Goal: Use online tool/utility: Utilize a website feature to perform a specific function

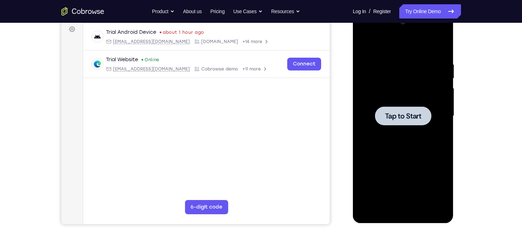
click at [410, 105] on div at bounding box center [403, 116] width 90 height 200
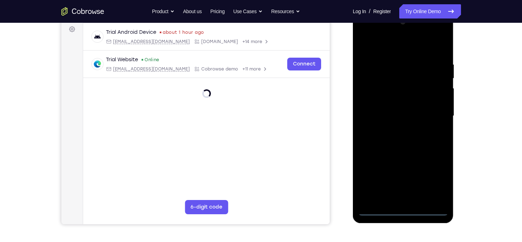
click at [402, 209] on div at bounding box center [403, 116] width 90 height 200
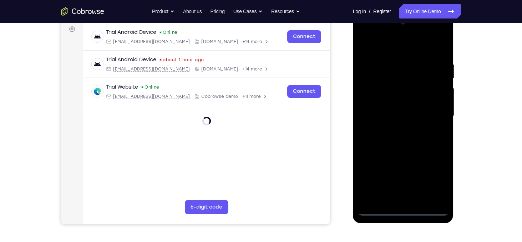
click at [432, 176] on div at bounding box center [403, 116] width 90 height 200
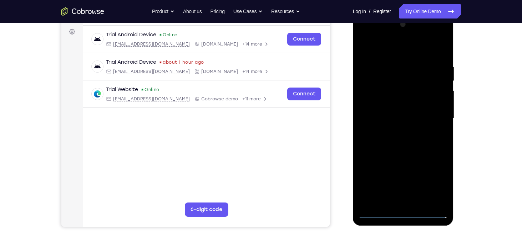
click at [371, 36] on div at bounding box center [403, 119] width 90 height 200
click at [435, 117] on div at bounding box center [403, 119] width 90 height 200
click at [396, 130] on div at bounding box center [403, 119] width 90 height 200
click at [395, 111] on div at bounding box center [403, 119] width 90 height 200
click at [401, 103] on div at bounding box center [403, 119] width 90 height 200
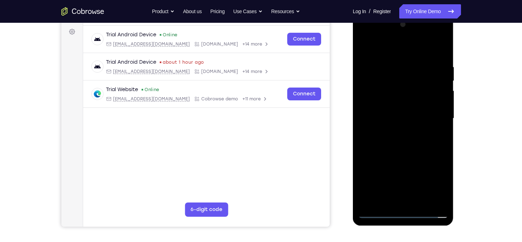
click at [408, 118] on div at bounding box center [403, 119] width 90 height 200
click at [389, 150] on div at bounding box center [403, 119] width 90 height 200
click at [419, 201] on div at bounding box center [403, 119] width 90 height 200
click at [404, 155] on div at bounding box center [403, 119] width 90 height 200
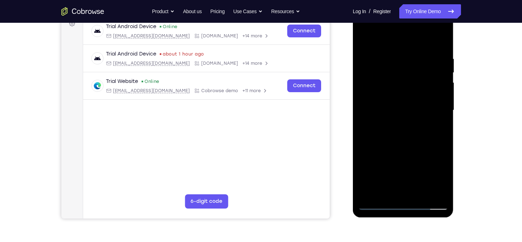
scroll to position [141, 0]
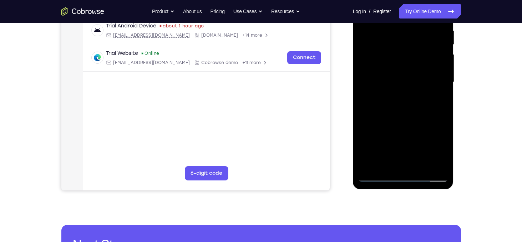
click at [377, 174] on div at bounding box center [403, 83] width 90 height 200
click at [378, 176] on div at bounding box center [403, 83] width 90 height 200
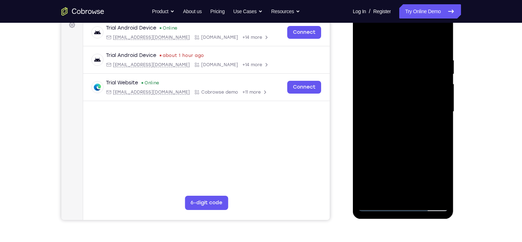
scroll to position [111, 0]
click at [393, 54] on div at bounding box center [403, 112] width 90 height 200
click at [443, 110] on div at bounding box center [403, 112] width 90 height 200
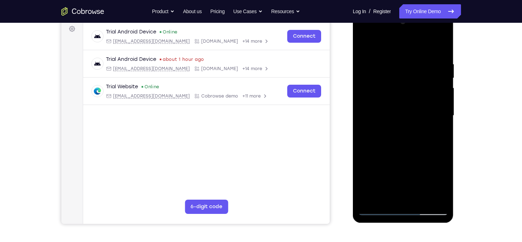
scroll to position [108, 0]
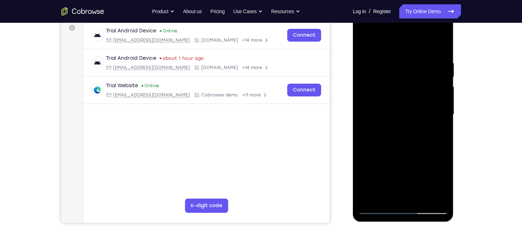
click at [442, 89] on div at bounding box center [403, 115] width 90 height 200
click at [362, 99] on div at bounding box center [403, 115] width 90 height 200
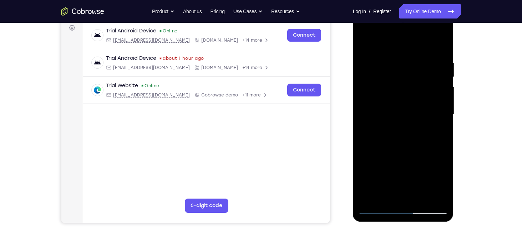
click at [441, 96] on div at bounding box center [403, 115] width 90 height 200
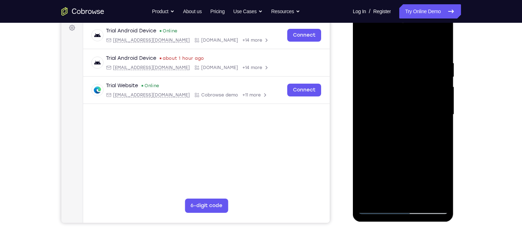
click at [439, 46] on div at bounding box center [403, 115] width 90 height 200
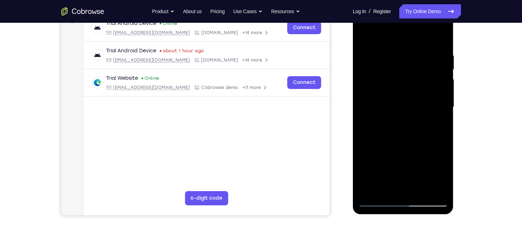
scroll to position [127, 0]
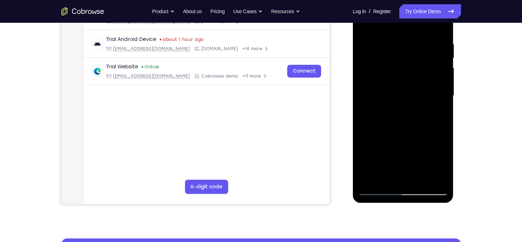
click at [444, 100] on div at bounding box center [403, 96] width 90 height 200
click at [444, 107] on div at bounding box center [403, 96] width 90 height 200
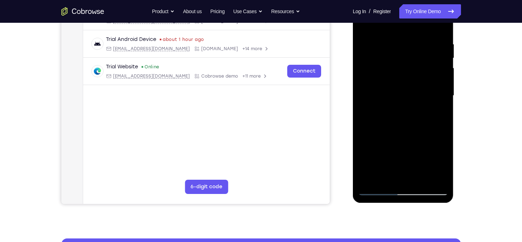
click at [444, 107] on div at bounding box center [403, 96] width 90 height 200
click at [369, 179] on div at bounding box center [403, 96] width 90 height 200
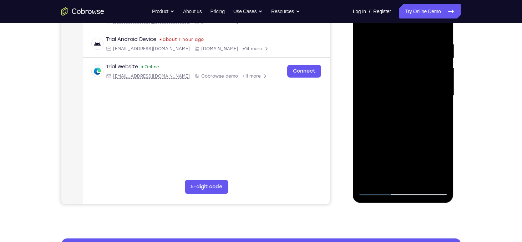
click at [369, 179] on div at bounding box center [403, 96] width 90 height 200
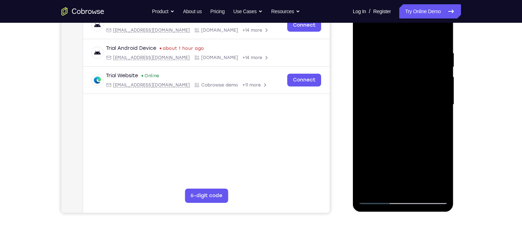
click at [394, 52] on div at bounding box center [403, 105] width 90 height 200
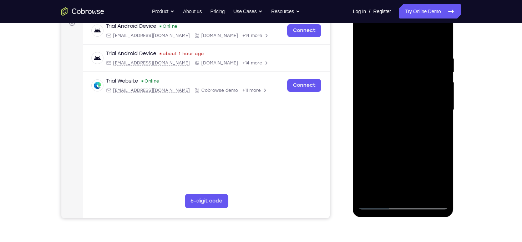
scroll to position [113, 0]
click at [445, 102] on div at bounding box center [403, 111] width 90 height 200
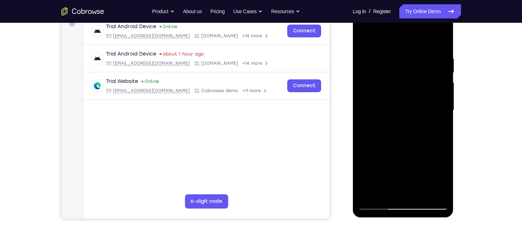
click at [445, 102] on div at bounding box center [403, 111] width 90 height 200
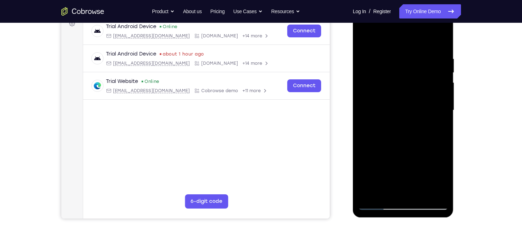
click at [445, 102] on div at bounding box center [403, 111] width 90 height 200
click at [445, 107] on div at bounding box center [403, 111] width 90 height 200
click at [361, 99] on div at bounding box center [403, 111] width 90 height 200
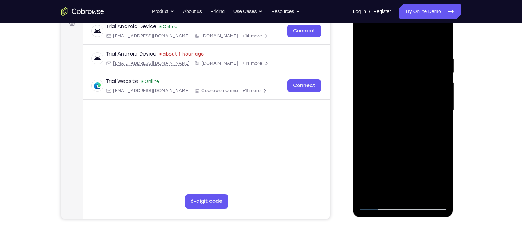
click at [446, 96] on div at bounding box center [403, 111] width 90 height 200
click at [443, 92] on div at bounding box center [403, 111] width 90 height 200
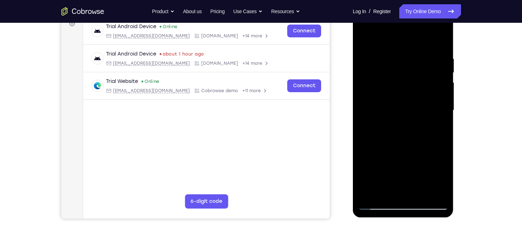
click at [443, 92] on div at bounding box center [403, 111] width 90 height 200
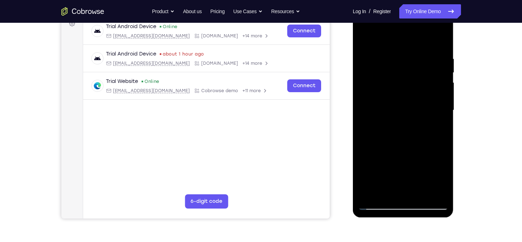
click at [443, 92] on div at bounding box center [403, 111] width 90 height 200
click at [360, 112] on div at bounding box center [403, 111] width 90 height 200
click at [444, 102] on div at bounding box center [403, 111] width 90 height 200
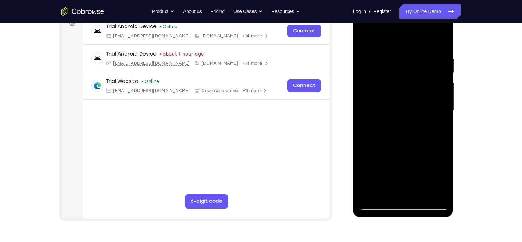
click at [444, 102] on div at bounding box center [403, 111] width 90 height 200
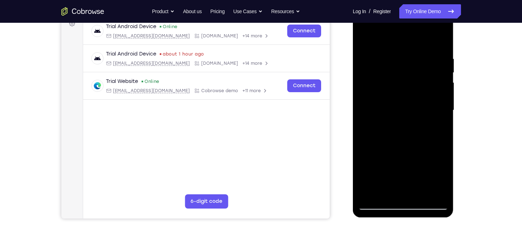
click at [444, 102] on div at bounding box center [403, 111] width 90 height 200
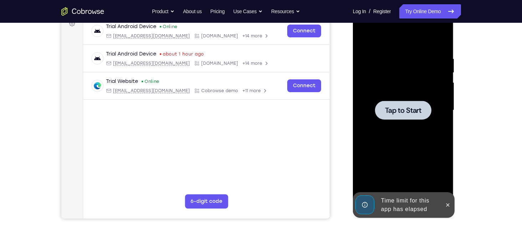
click at [444, 102] on div at bounding box center [403, 111] width 90 height 200
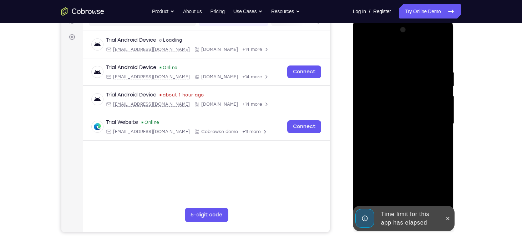
scroll to position [110, 0]
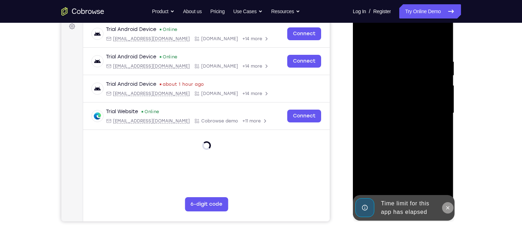
click at [448, 207] on icon at bounding box center [448, 208] width 6 height 6
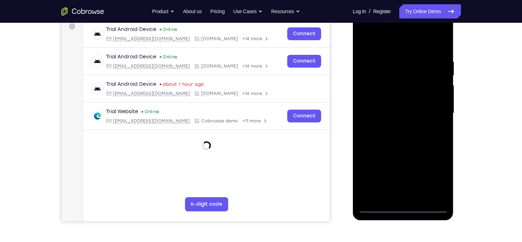
click at [403, 205] on div at bounding box center [403, 114] width 90 height 200
click at [436, 180] on div at bounding box center [403, 114] width 90 height 200
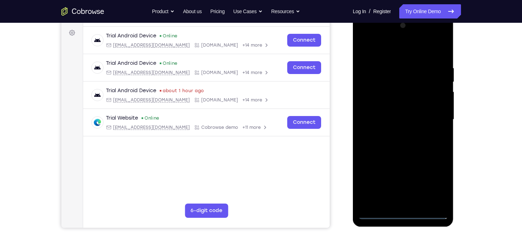
click at [369, 37] on div at bounding box center [403, 120] width 90 height 200
click at [434, 116] on div at bounding box center [403, 120] width 90 height 200
click at [398, 133] on div at bounding box center [403, 120] width 90 height 200
click at [405, 112] on div at bounding box center [403, 120] width 90 height 200
click at [408, 106] on div at bounding box center [403, 120] width 90 height 200
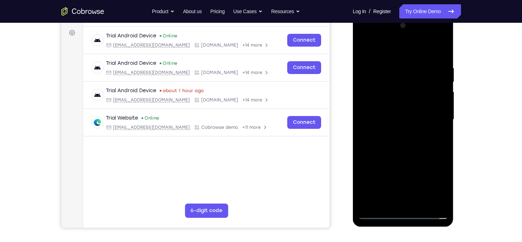
click at [408, 117] on div at bounding box center [403, 120] width 90 height 200
click at [398, 142] on div at bounding box center [403, 120] width 90 height 200
click at [402, 141] on div at bounding box center [403, 120] width 90 height 200
click at [407, 142] on div at bounding box center [403, 120] width 90 height 200
click at [412, 152] on div at bounding box center [403, 120] width 90 height 200
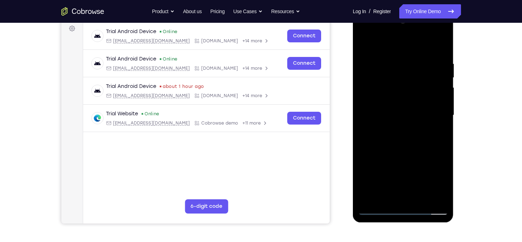
scroll to position [108, 0]
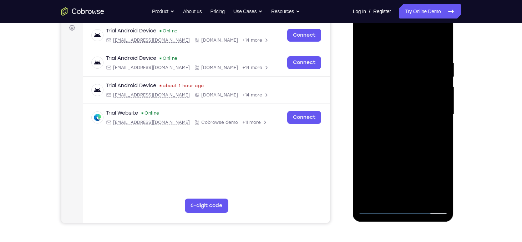
click at [418, 61] on div at bounding box center [403, 115] width 90 height 200
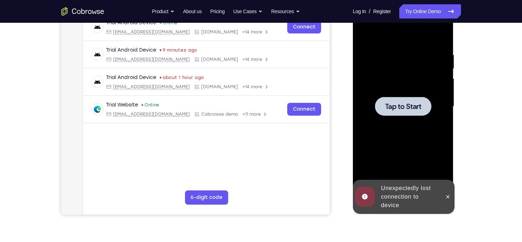
scroll to position [126, 0]
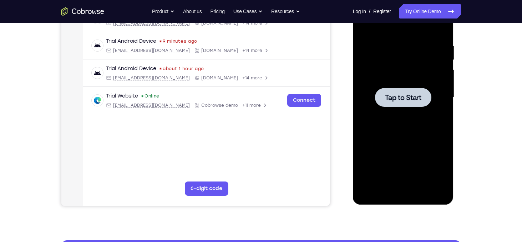
click at [410, 107] on div at bounding box center [403, 98] width 90 height 200
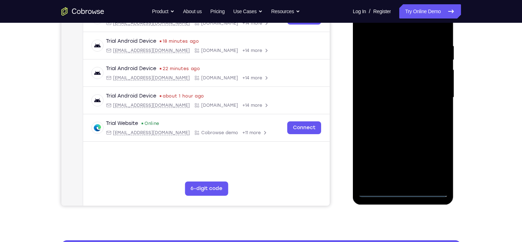
click at [407, 192] on div at bounding box center [403, 98] width 90 height 200
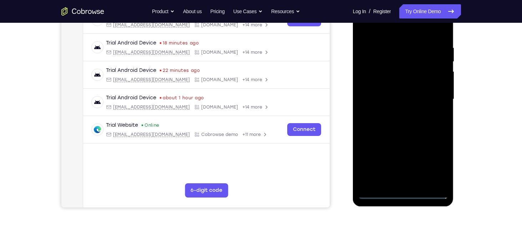
scroll to position [102, 0]
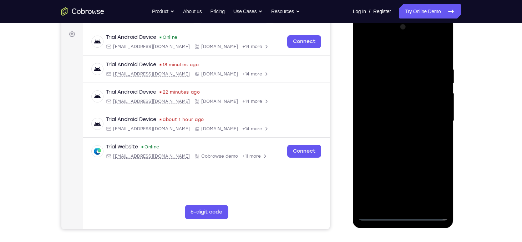
click at [434, 187] on div at bounding box center [403, 121] width 90 height 200
click at [371, 40] on div at bounding box center [403, 121] width 90 height 200
click at [433, 117] on div at bounding box center [403, 121] width 90 height 200
click at [394, 205] on div at bounding box center [403, 121] width 90 height 200
click at [401, 115] on div at bounding box center [403, 121] width 90 height 200
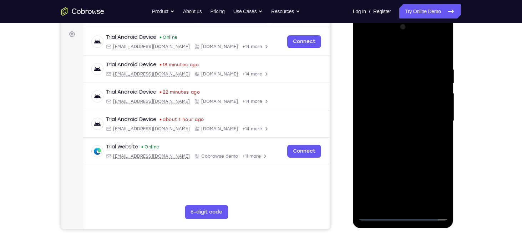
click at [405, 108] on div at bounding box center [403, 121] width 90 height 200
click at [402, 121] on div at bounding box center [403, 121] width 90 height 200
click at [404, 143] on div at bounding box center [403, 121] width 90 height 200
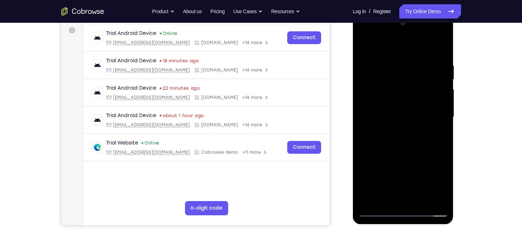
scroll to position [106, 0]
click at [403, 147] on div at bounding box center [403, 117] width 90 height 200
click at [444, 135] on div at bounding box center [403, 117] width 90 height 200
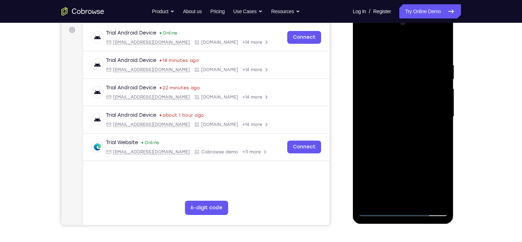
click at [444, 135] on div at bounding box center [403, 117] width 90 height 200
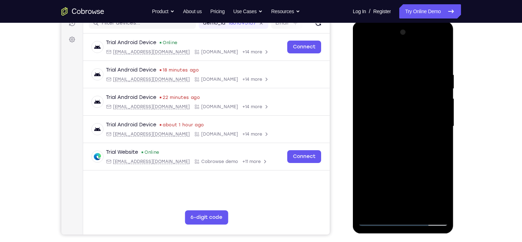
scroll to position [96, 0]
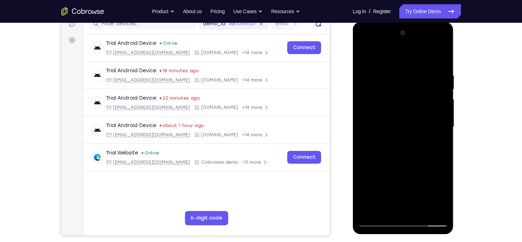
click at [390, 71] on div at bounding box center [403, 127] width 90 height 200
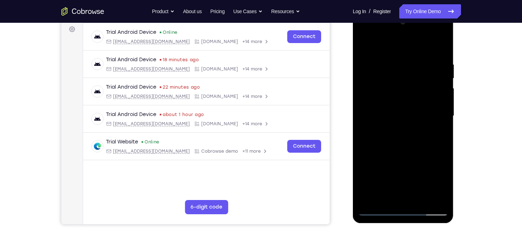
scroll to position [108, 0]
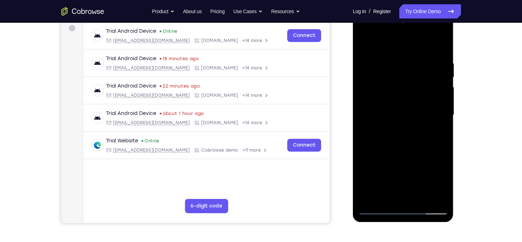
click at [382, 194] on div at bounding box center [403, 115] width 90 height 200
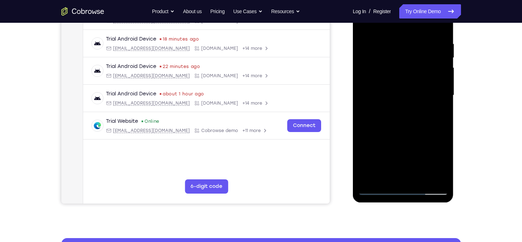
click at [378, 151] on div at bounding box center [403, 96] width 90 height 200
click at [367, 150] on div at bounding box center [403, 96] width 90 height 200
click at [408, 138] on div at bounding box center [403, 96] width 90 height 200
click at [412, 163] on div at bounding box center [403, 96] width 90 height 200
click at [419, 165] on div at bounding box center [403, 96] width 90 height 200
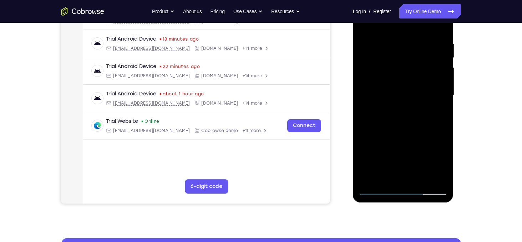
click at [408, 141] on div at bounding box center [403, 96] width 90 height 200
click at [407, 179] on div at bounding box center [403, 96] width 90 height 200
click at [428, 164] on div at bounding box center [403, 96] width 90 height 200
click at [369, 153] on div at bounding box center [403, 96] width 90 height 200
click at [366, 177] on div at bounding box center [403, 96] width 90 height 200
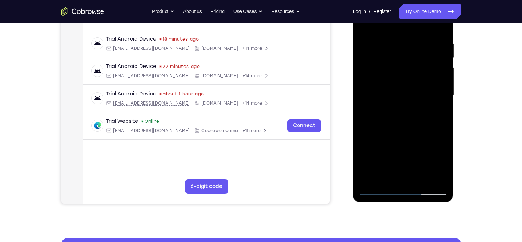
click at [415, 138] on div at bounding box center [403, 96] width 90 height 200
click at [366, 177] on div at bounding box center [403, 96] width 90 height 200
click at [412, 164] on div at bounding box center [403, 96] width 90 height 200
click at [437, 141] on div at bounding box center [403, 96] width 90 height 200
click at [378, 153] on div at bounding box center [403, 96] width 90 height 200
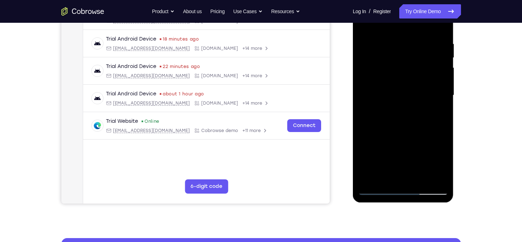
click at [405, 110] on div at bounding box center [403, 96] width 90 height 200
click at [418, 177] on div at bounding box center [403, 96] width 90 height 200
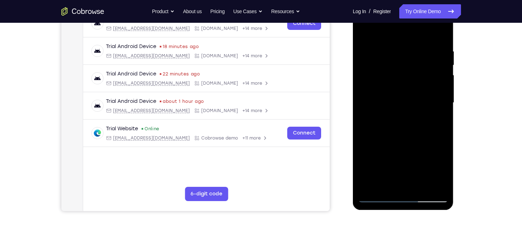
scroll to position [121, 0]
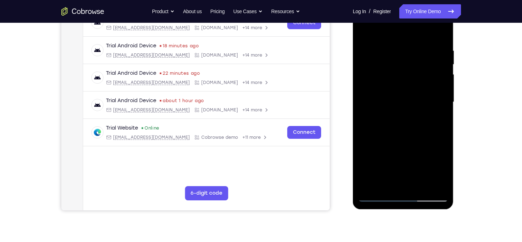
click at [435, 183] on div at bounding box center [403, 102] width 90 height 200
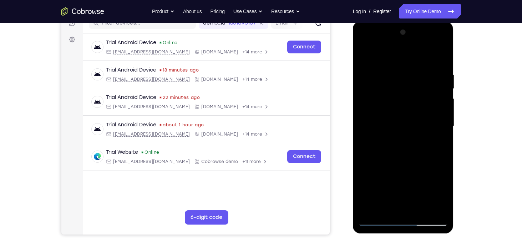
scroll to position [84, 0]
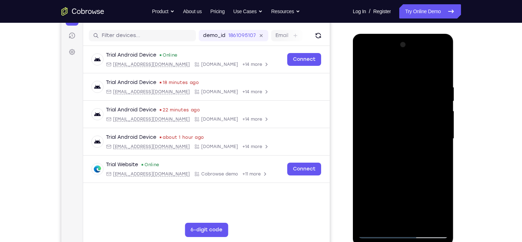
click at [441, 69] on div at bounding box center [403, 139] width 90 height 200
click at [413, 83] on div at bounding box center [403, 139] width 90 height 200
click at [440, 70] on div at bounding box center [403, 139] width 90 height 200
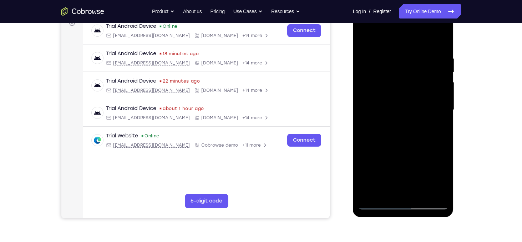
scroll to position [116, 0]
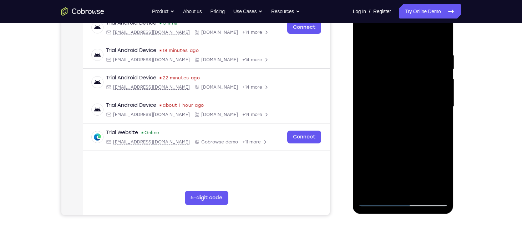
click at [420, 190] on div at bounding box center [403, 107] width 90 height 200
click at [403, 142] on div at bounding box center [403, 107] width 90 height 200
click at [402, 99] on div at bounding box center [403, 107] width 90 height 200
click at [437, 126] on div at bounding box center [403, 107] width 90 height 200
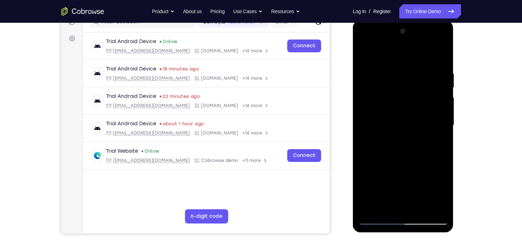
scroll to position [82, 0]
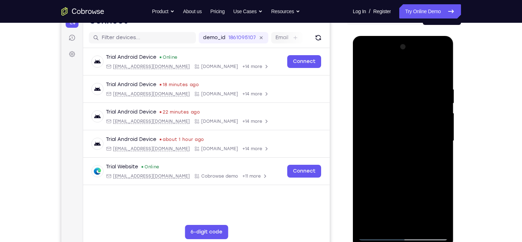
click at [364, 72] on div at bounding box center [403, 141] width 90 height 200
click at [366, 70] on div at bounding box center [403, 141] width 90 height 200
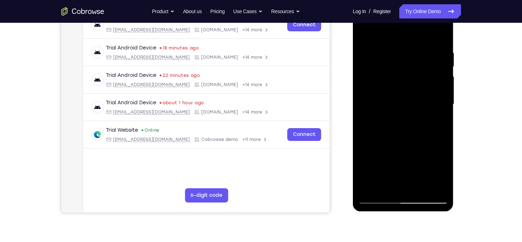
scroll to position [122, 0]
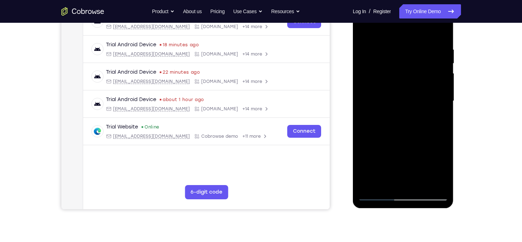
click at [368, 183] on div at bounding box center [403, 101] width 90 height 200
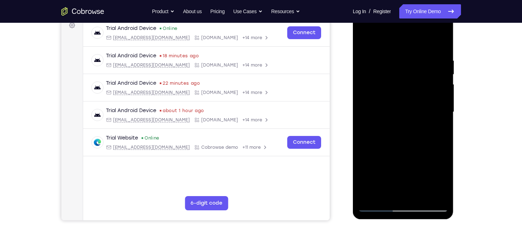
scroll to position [101, 0]
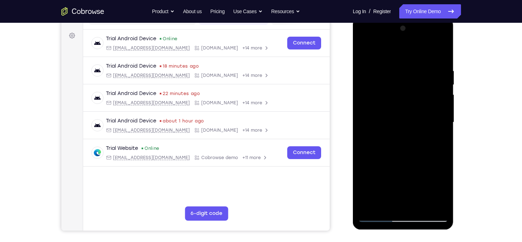
click at [437, 70] on div at bounding box center [403, 123] width 90 height 200
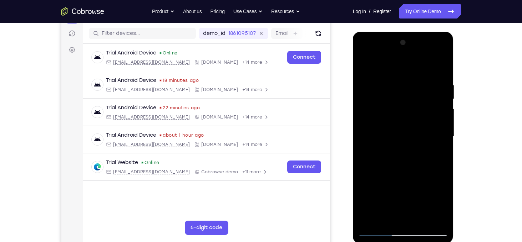
scroll to position [85, 0]
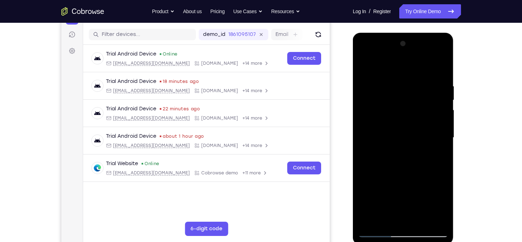
click at [436, 89] on div at bounding box center [403, 138] width 90 height 200
click at [363, 109] on div at bounding box center [403, 138] width 90 height 200
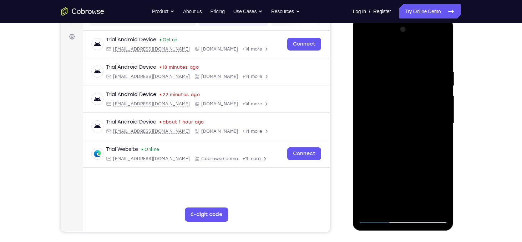
scroll to position [96, 0]
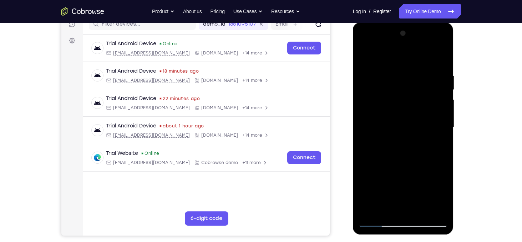
click at [439, 60] on div at bounding box center [403, 128] width 90 height 200
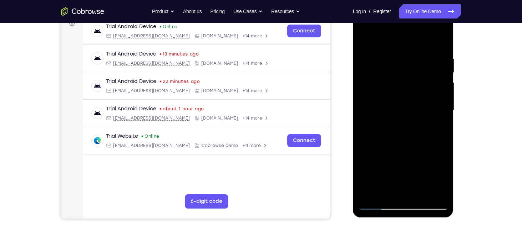
scroll to position [113, 0]
click at [420, 193] on div at bounding box center [403, 111] width 90 height 200
click at [409, 100] on div at bounding box center [403, 111] width 90 height 200
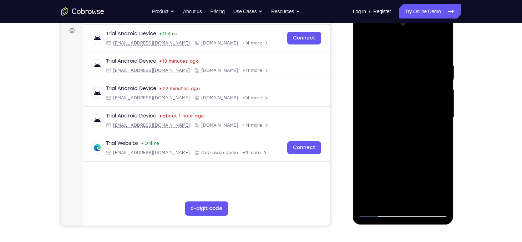
scroll to position [95, 0]
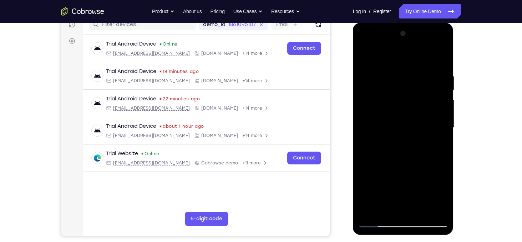
click at [364, 60] on div at bounding box center [403, 128] width 90 height 200
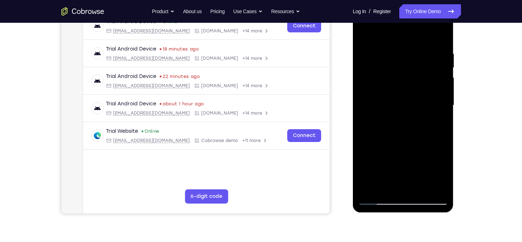
click at [376, 199] on div at bounding box center [403, 106] width 90 height 200
click at [379, 201] on div at bounding box center [403, 106] width 90 height 200
click at [369, 188] on div at bounding box center [403, 106] width 90 height 200
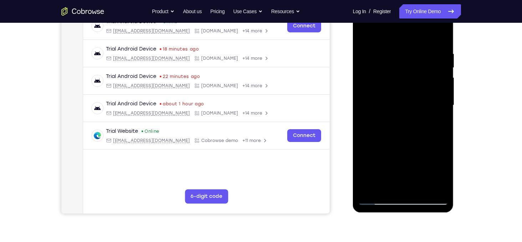
click at [369, 188] on div at bounding box center [403, 106] width 90 height 200
click at [419, 189] on div at bounding box center [403, 106] width 90 height 200
click at [440, 83] on div at bounding box center [403, 106] width 90 height 200
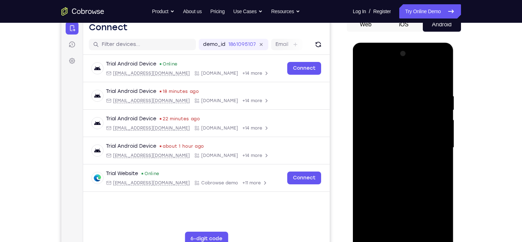
scroll to position [75, 0]
click at [368, 75] on div at bounding box center [403, 148] width 90 height 200
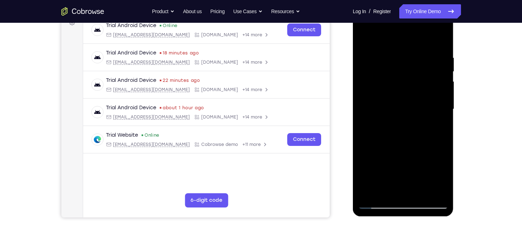
scroll to position [114, 0]
click at [378, 201] on div at bounding box center [403, 109] width 90 height 200
click at [378, 202] on div at bounding box center [403, 109] width 90 height 200
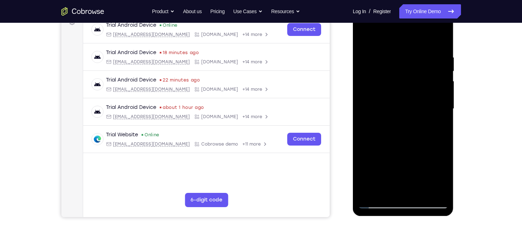
click at [378, 202] on div at bounding box center [403, 109] width 90 height 200
click at [369, 192] on div at bounding box center [403, 109] width 90 height 200
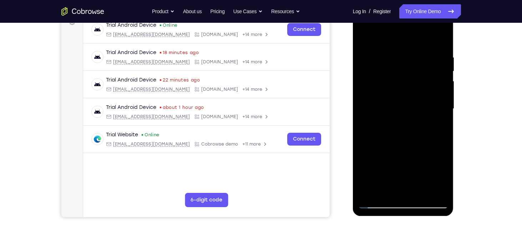
click at [369, 192] on div at bounding box center [403, 109] width 90 height 200
click at [437, 194] on div at bounding box center [403, 109] width 90 height 200
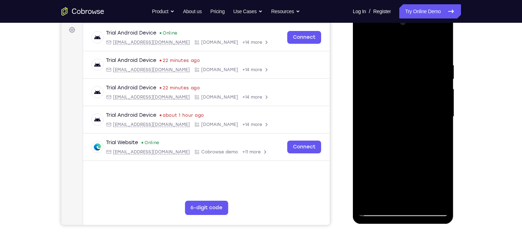
scroll to position [108, 0]
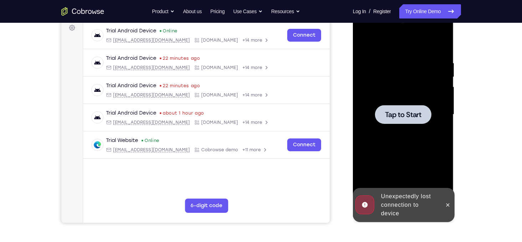
click at [411, 165] on div at bounding box center [403, 115] width 90 height 200
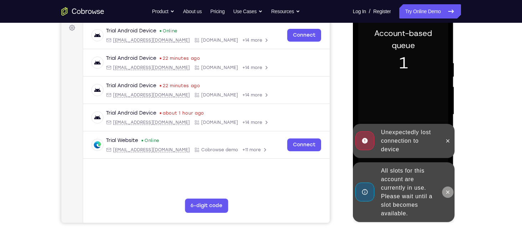
click at [449, 191] on icon at bounding box center [447, 192] width 3 height 3
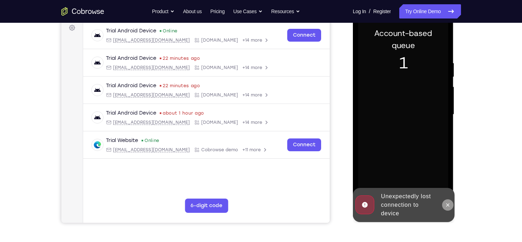
click at [448, 204] on icon at bounding box center [448, 206] width 6 height 6
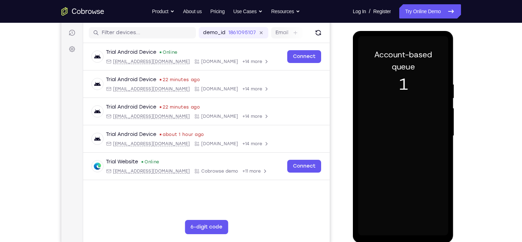
scroll to position [87, 0]
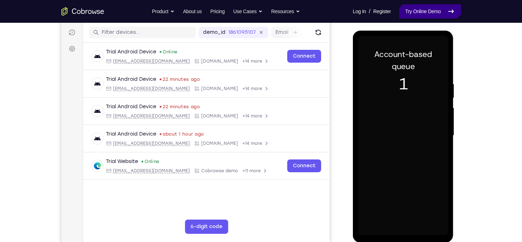
click at [407, 5] on link "Try Online Demo" at bounding box center [429, 11] width 61 height 14
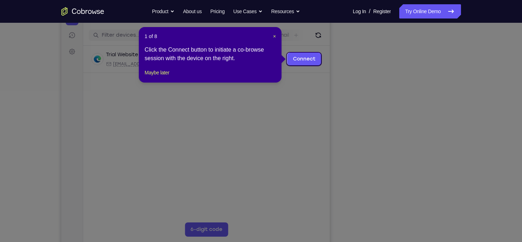
scroll to position [84, 0]
click at [274, 35] on span "×" at bounding box center [274, 37] width 3 height 6
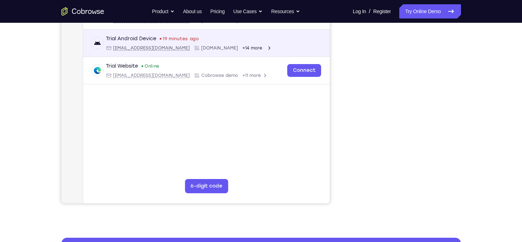
scroll to position [142, 0]
